Goal: Navigation & Orientation: Find specific page/section

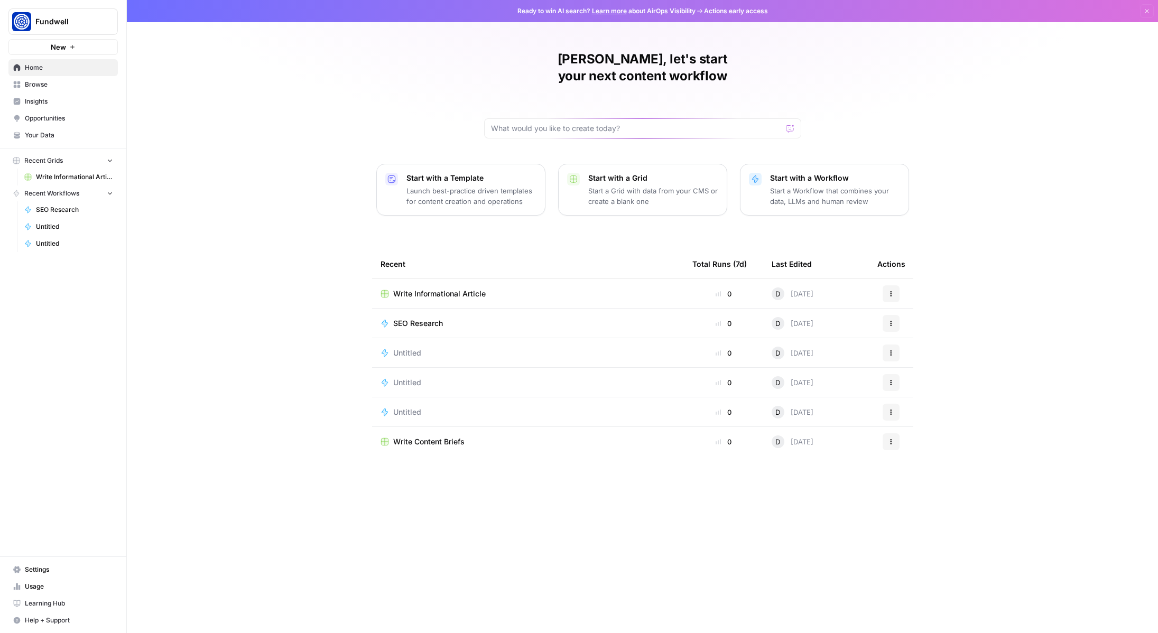
click at [52, 142] on link "Your Data" at bounding box center [62, 135] width 109 height 17
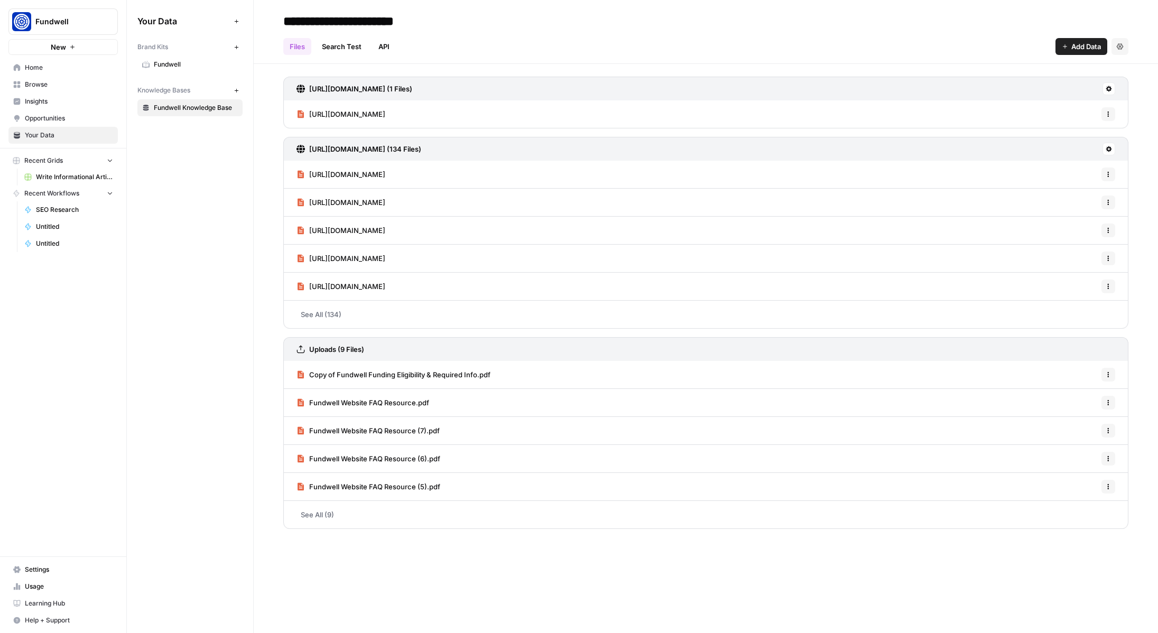
click at [40, 585] on span "Usage" at bounding box center [69, 587] width 88 height 10
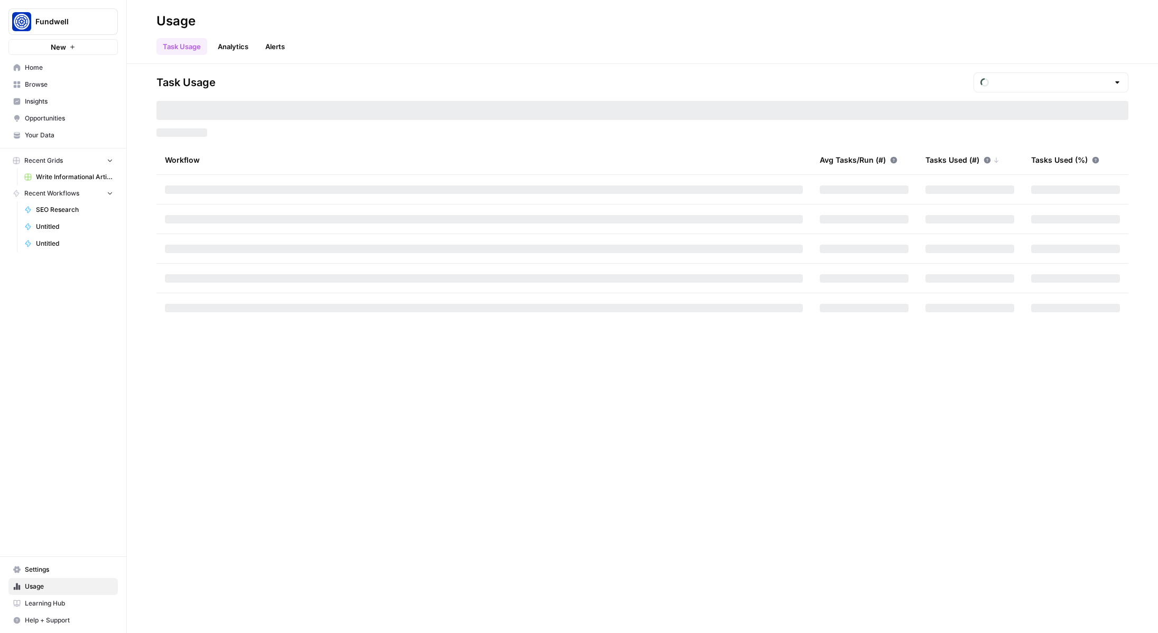
type input "September Tasks"
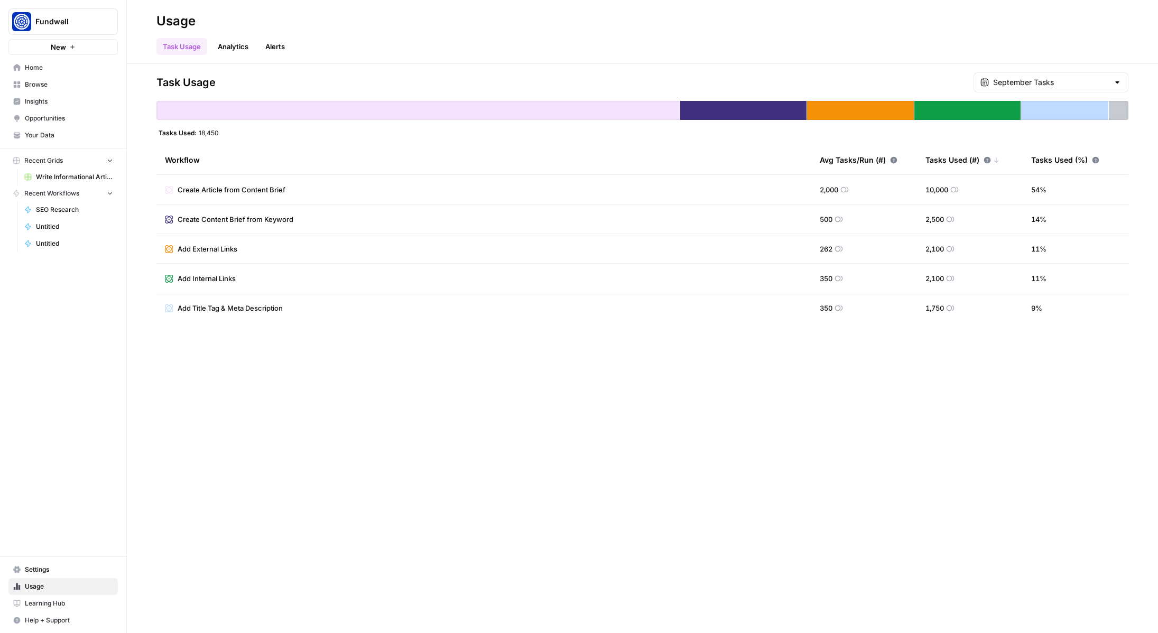
click at [45, 563] on link "Settings" at bounding box center [62, 569] width 109 height 17
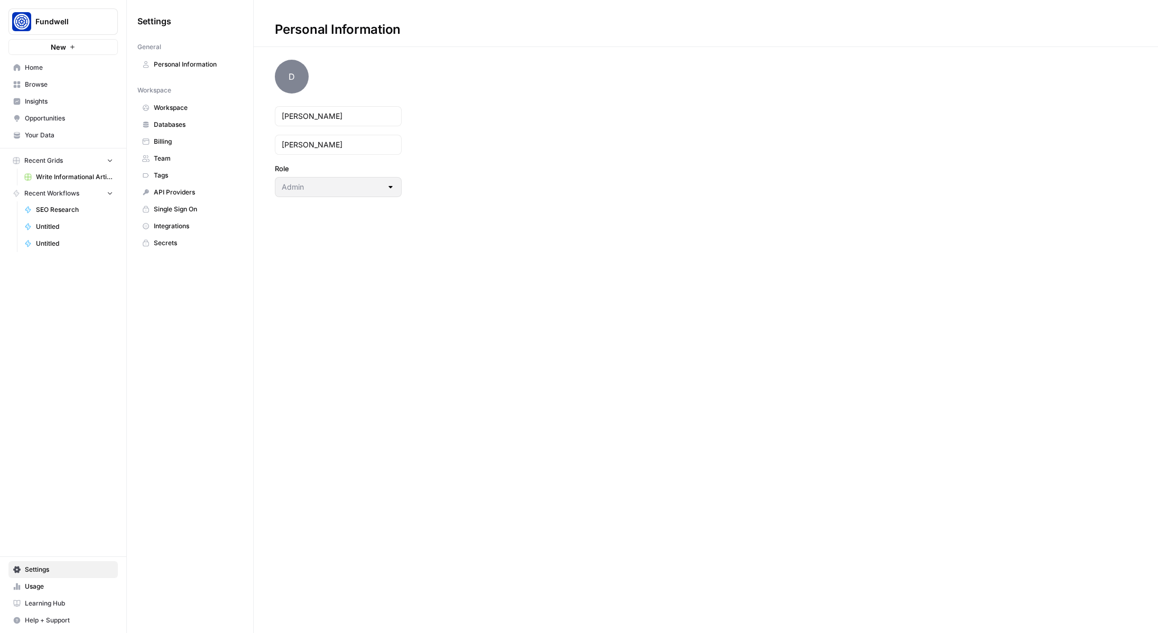
click at [172, 144] on span "Billing" at bounding box center [196, 142] width 84 height 10
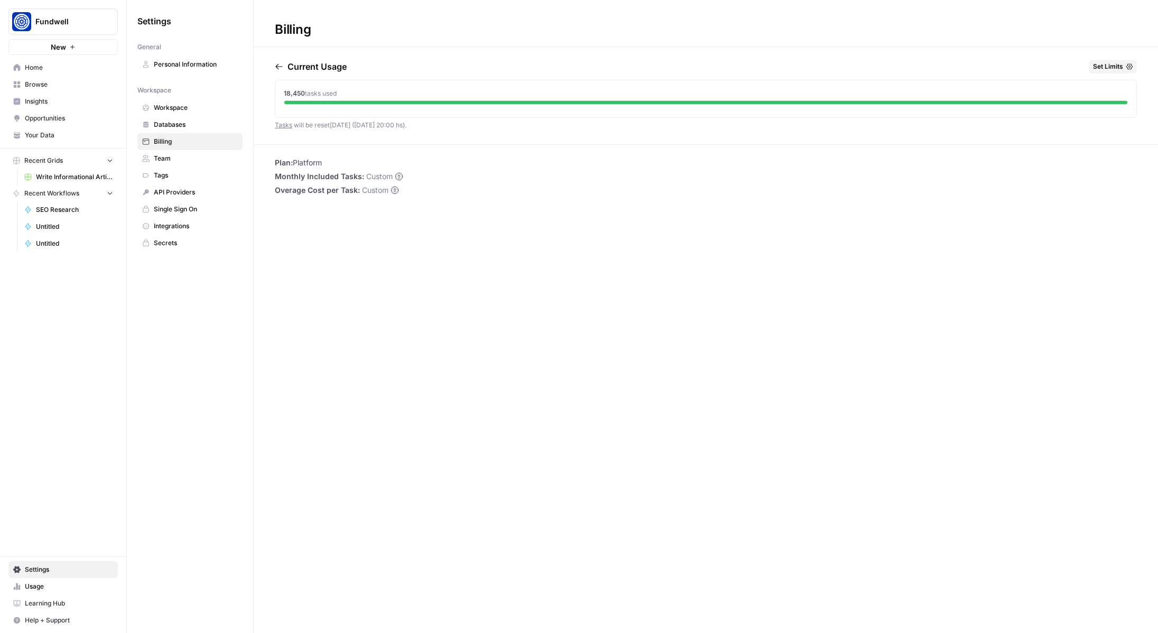
click at [38, 69] on span "Home" at bounding box center [69, 68] width 88 height 10
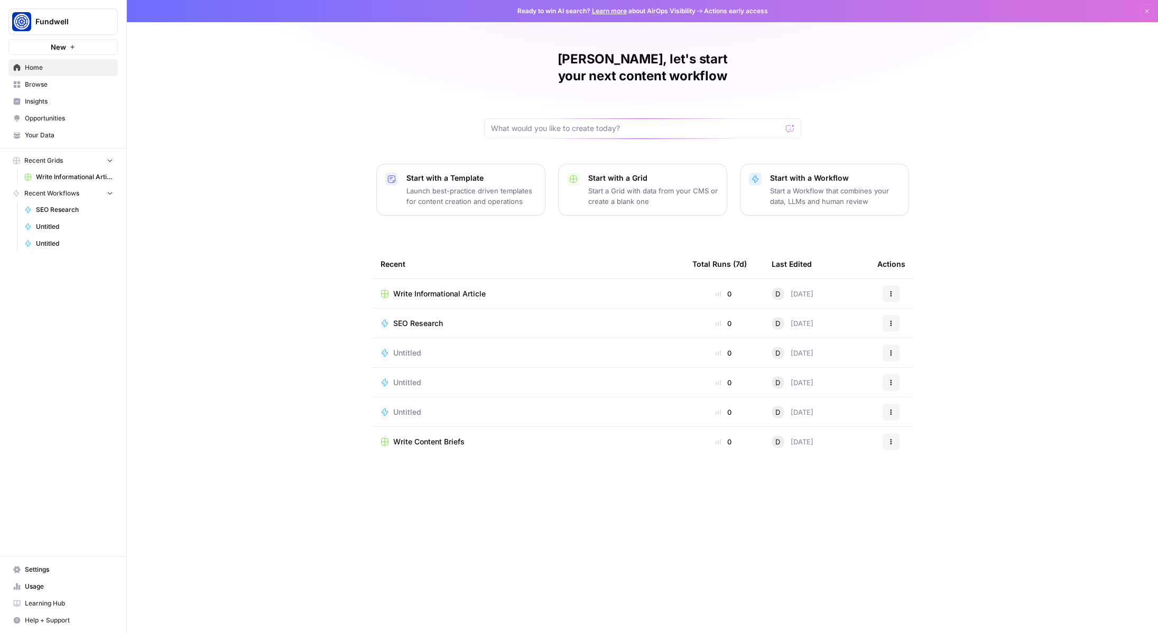
click at [69, 175] on span "Write Informational Article" at bounding box center [74, 177] width 77 height 10
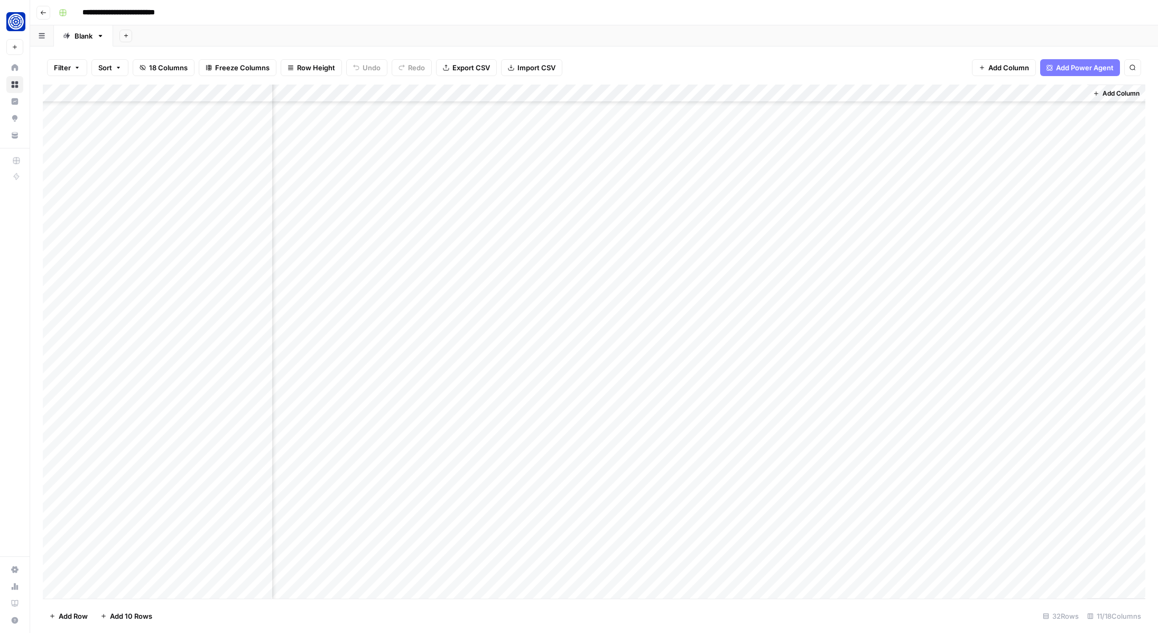
scroll to position [95, 0]
